Goal: Navigation & Orientation: Find specific page/section

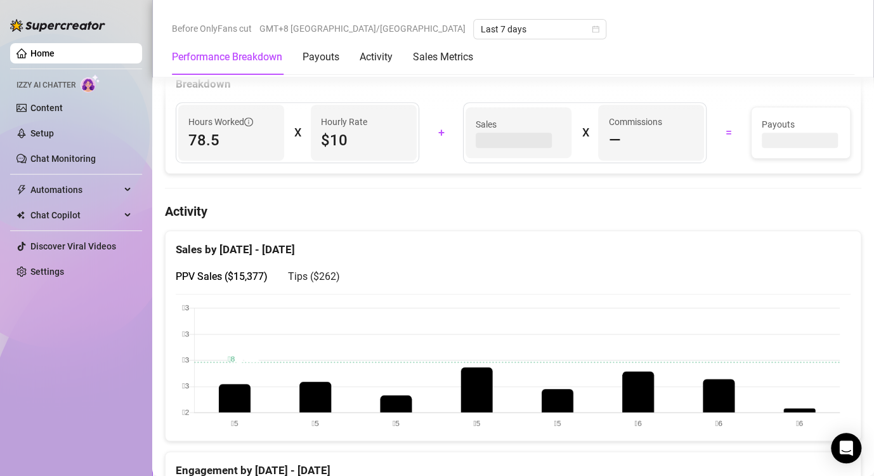
scroll to position [475, 0]
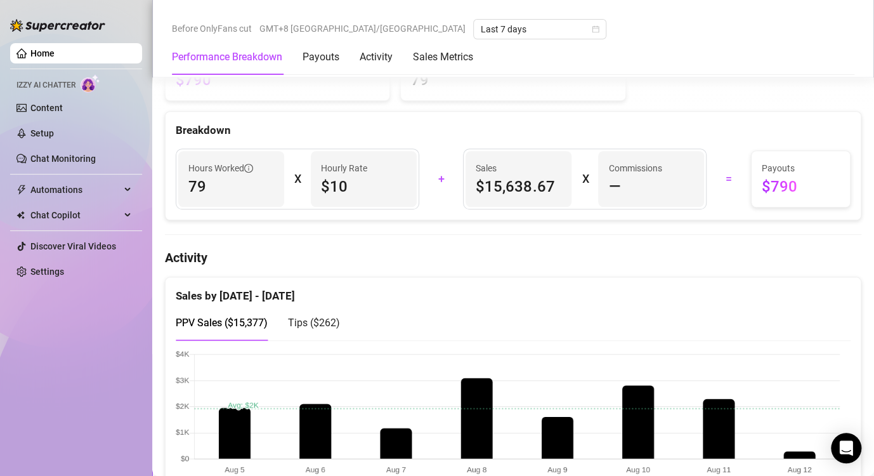
scroll to position [579, 0]
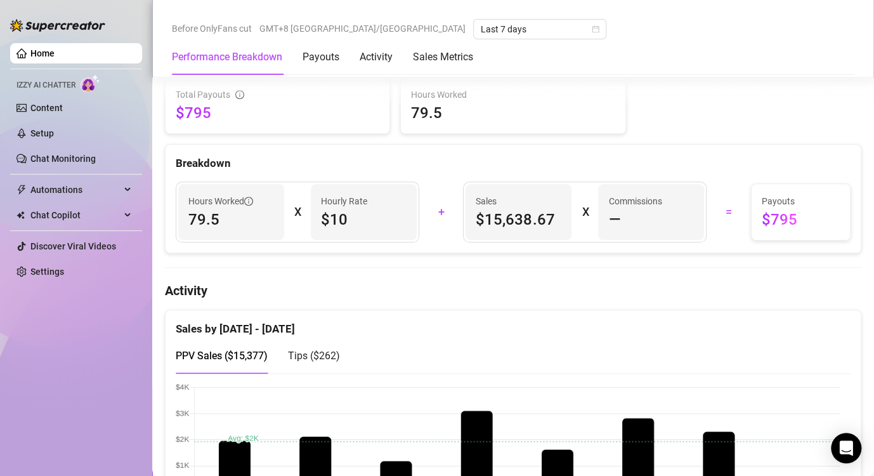
scroll to position [444, 0]
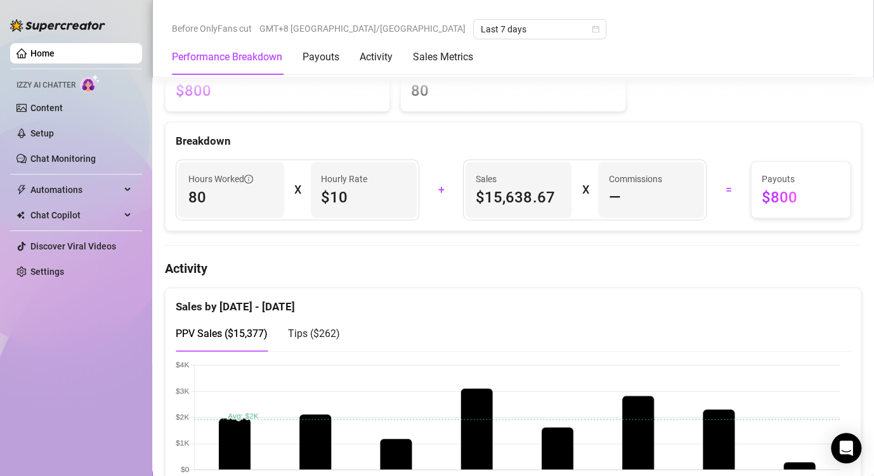
scroll to position [507, 0]
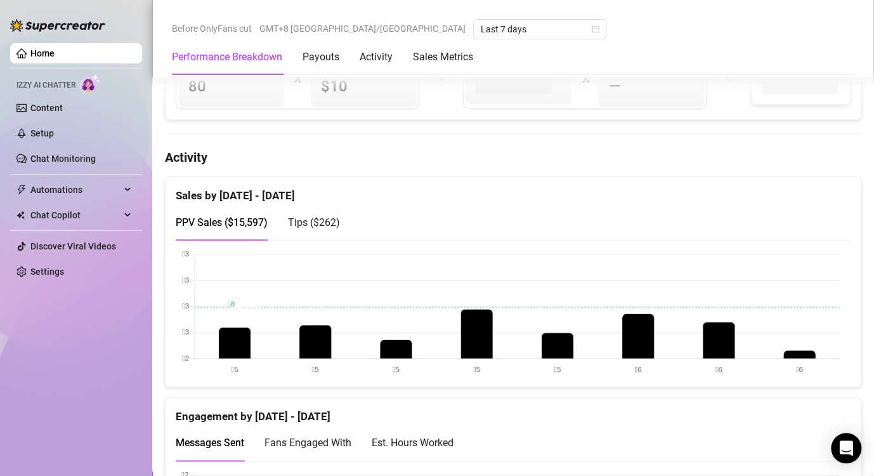
scroll to position [552, 0]
